Goal: Transaction & Acquisition: Subscribe to service/newsletter

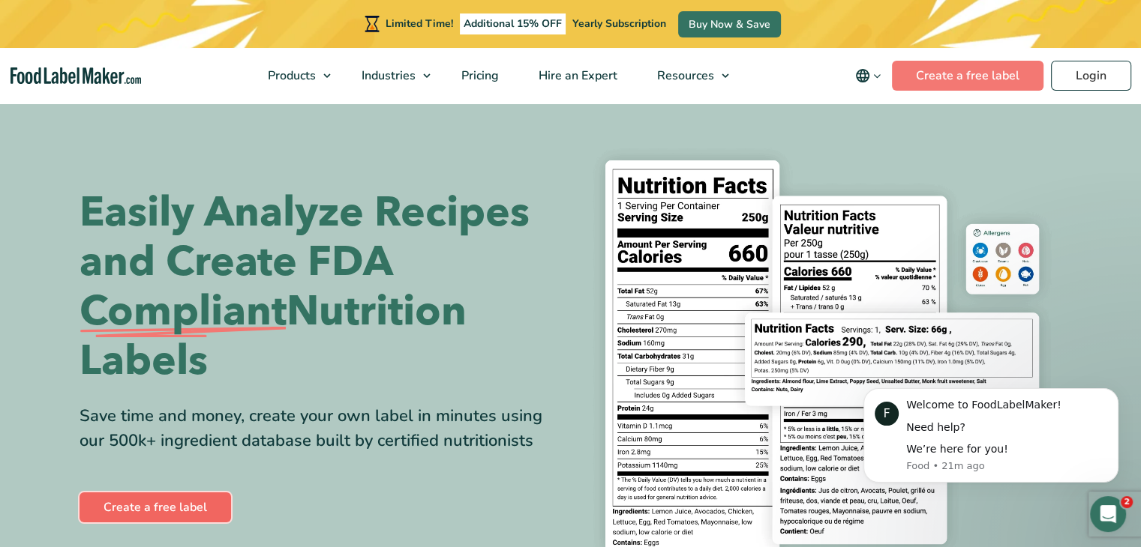
click at [127, 496] on link "Create a free label" at bounding box center [154, 508] width 151 height 30
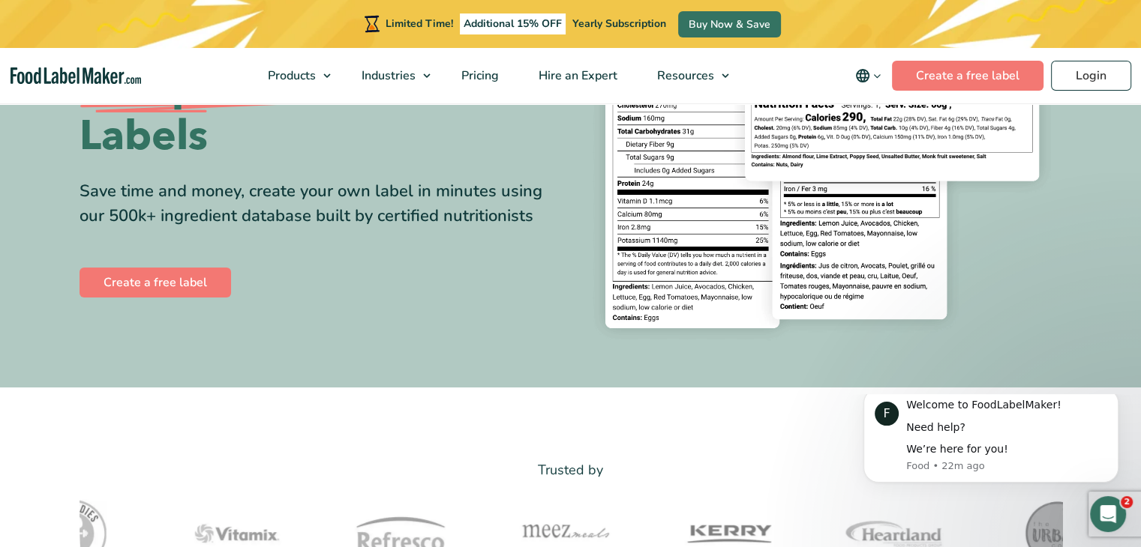
click at [949, 139] on img at bounding box center [822, 131] width 480 height 439
